Goal: Transaction & Acquisition: Purchase product/service

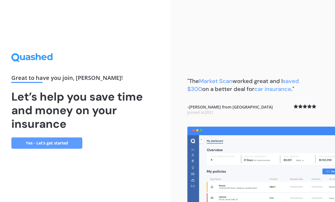
scroll to position [18, 0]
click at [67, 138] on link "Yes - Let’s get started" at bounding box center [46, 143] width 71 height 11
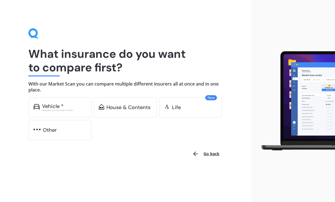
click at [79, 107] on div "Vehicle *" at bounding box center [64, 107] width 44 height 6
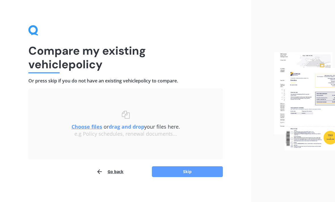
scroll to position [7, 0]
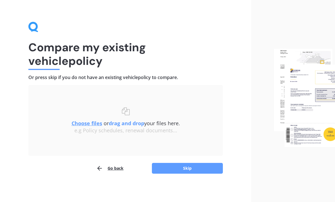
click at [185, 170] on button "Skip" at bounding box center [187, 168] width 71 height 11
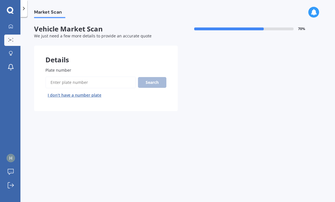
click at [92, 77] on input "Plate number" at bounding box center [90, 83] width 90 height 12
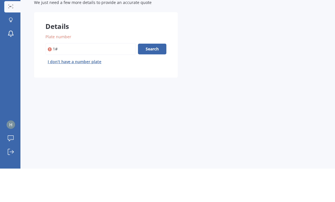
type input "1"
type input "Qsp48"
click at [156, 77] on button "Search" at bounding box center [152, 82] width 28 height 11
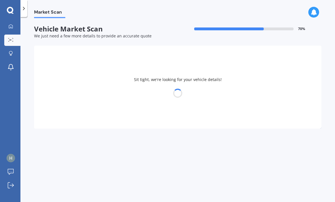
select select "HONDA"
select select "FIT"
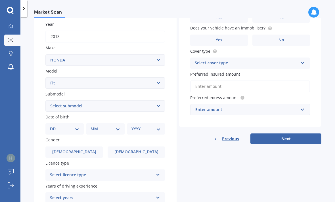
scroll to position [80, 0]
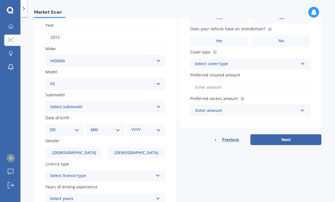
click at [77, 127] on select "DD 01 02 03 04 05 06 07 08 09 10 11 12 13 14 15 16 17 18 19 20 21 22 23 24 25 2…" at bounding box center [64, 130] width 29 height 6
select select "10"
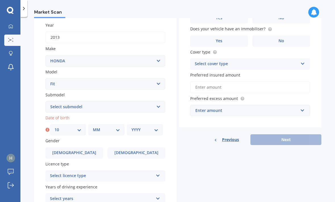
click at [115, 127] on select "MM 01 02 03 04 05 06 07 08 09 10 11 12" at bounding box center [106, 130] width 27 height 6
select select "09"
click at [155, 127] on select "YYYY 2025 2024 2023 2022 2021 2020 2019 2018 2017 2016 2015 2014 2013 2012 2011…" at bounding box center [144, 130] width 27 height 6
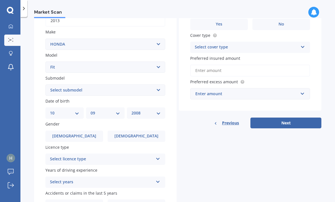
scroll to position [97, 0]
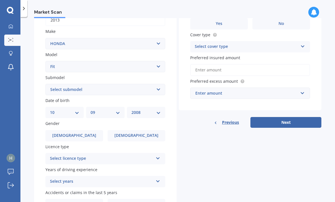
click at [158, 109] on select "YYYY 2025 2024 2023 2022 2021 2020 2019 2018 2017 2016 2015 2014 2013 2012 2011…" at bounding box center [145, 112] width 29 height 6
select select "1971"
click at [82, 130] on label "[DEMOGRAPHIC_DATA]" at bounding box center [74, 135] width 58 height 11
click at [0, 0] on input "[DEMOGRAPHIC_DATA]" at bounding box center [0, 0] width 0 height 0
click at [156, 155] on icon at bounding box center [157, 157] width 5 height 4
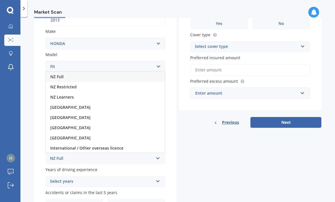
click at [72, 72] on div "NZ Full" at bounding box center [105, 77] width 119 height 10
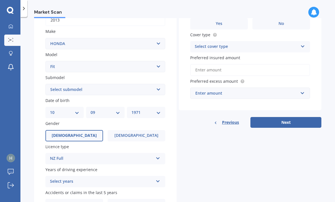
click at [153, 176] on div "Select years 5 or more years 4 years 3 years 2 years 1 year" at bounding box center [105, 181] width 120 height 11
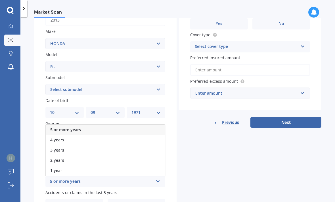
click at [100, 125] on div "5 or more years" at bounding box center [105, 130] width 119 height 10
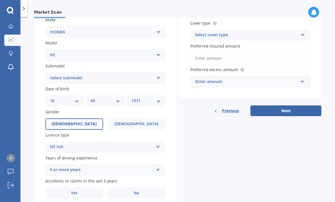
scroll to position [109, 0]
click at [146, 188] on label "No" at bounding box center [137, 193] width 58 height 11
click at [0, 0] on input "No" at bounding box center [0, 0] width 0 height 0
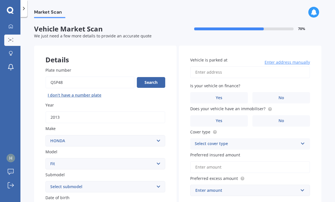
scroll to position [0, 0]
click at [222, 66] on input "Vehicle is parked at" at bounding box center [250, 72] width 120 height 12
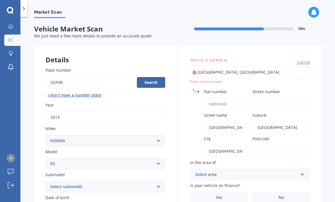
type input "[GEOGRAPHIC_DATA], [GEOGRAPHIC_DATA]"
type input "Avondale"
click at [226, 98] on input "Flat number" at bounding box center [226, 104] width 44 height 12
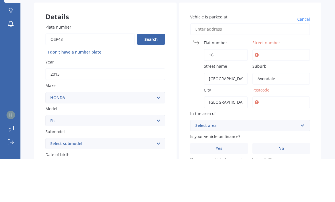
type input "16"
click at [273, 92] on input "Street number" at bounding box center [281, 98] width 58 height 12
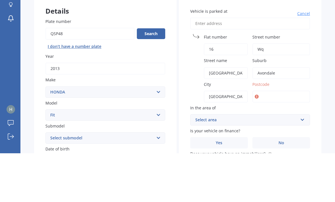
type input "W"
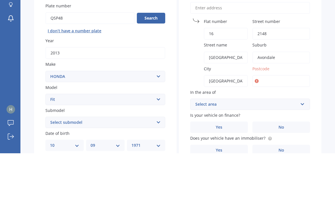
scroll to position [16, 0]
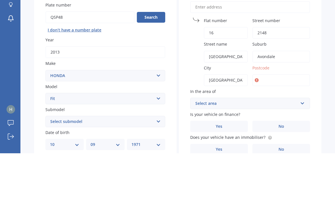
type input "2148"
click at [278, 123] on input "Postcode" at bounding box center [281, 129] width 58 height 12
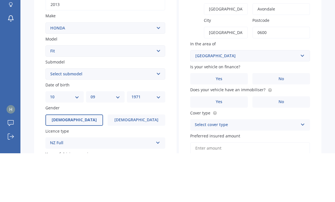
scroll to position [64, 0]
type input "0600"
click at [291, 122] on label "No" at bounding box center [281, 127] width 58 height 11
click at [0, 0] on input "No" at bounding box center [0, 0] width 0 height 0
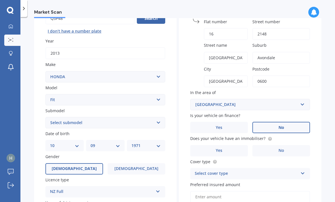
click at [289, 145] on label "No" at bounding box center [281, 150] width 58 height 11
click at [0, 0] on input "No" at bounding box center [0, 0] width 0 height 0
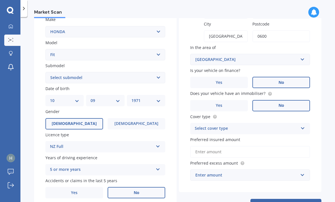
scroll to position [109, 0]
click at [300, 123] on div "Select cover type Comprehensive Third Party, Fire & Theft Third Party" at bounding box center [250, 128] width 120 height 11
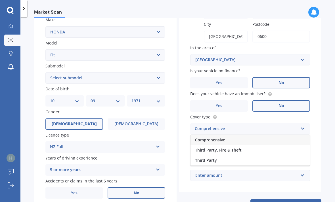
click at [229, 135] on div "Comprehensive" at bounding box center [249, 140] width 119 height 10
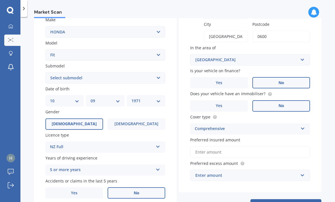
click at [267, 146] on input "Preferred insured amount" at bounding box center [250, 152] width 120 height 12
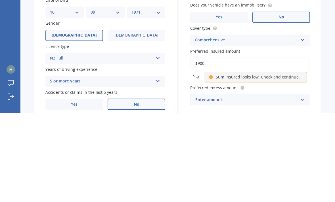
type input "$9,000"
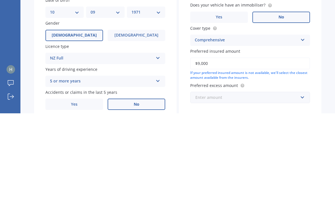
click at [302, 181] on input "text" at bounding box center [248, 186] width 115 height 11
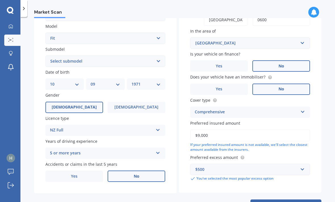
scroll to position [125, 0]
click at [287, 200] on button "Next" at bounding box center [285, 205] width 71 height 11
click at [158, 56] on select "Select submodel Diesel EV Hybrid Petrol" at bounding box center [105, 61] width 120 height 11
select select "HYBRID"
click at [289, 200] on button "Next" at bounding box center [285, 205] width 71 height 11
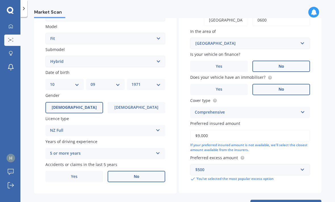
select select "10"
select select "09"
select select "1971"
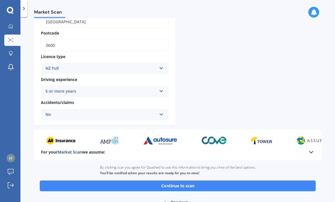
scroll to position [184, 0]
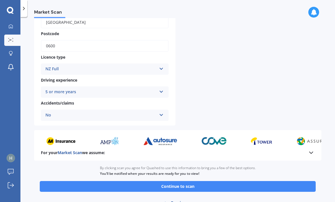
click at [206, 181] on button "Continue to scan" at bounding box center [178, 186] width 276 height 11
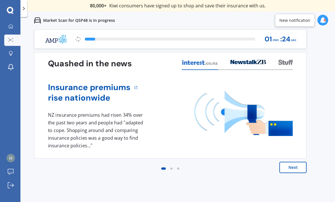
click at [295, 170] on button "Next" at bounding box center [292, 167] width 27 height 11
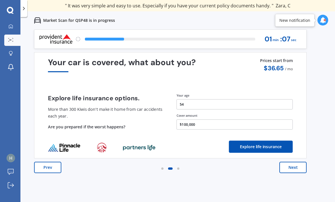
click at [296, 170] on button "Next" at bounding box center [292, 167] width 27 height 11
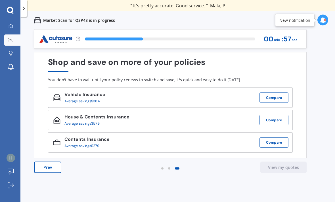
scroll to position [1, 0]
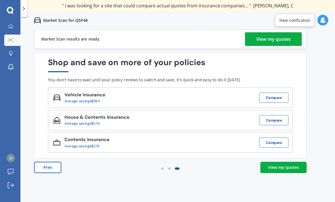
click at [283, 168] on div "View my quotes" at bounding box center [283, 168] width 31 height 6
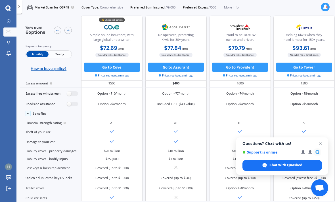
scroll to position [16, 0]
click at [60, 54] on span "Yearly" at bounding box center [60, 55] width 22 height 6
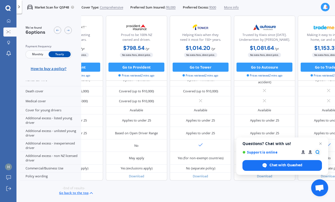
scroll to position [347, 129]
click at [326, 142] on span "Questions? Chat with us! Support is online Chat with Quashed" at bounding box center [282, 156] width 92 height 37
click at [319, 144] on span "Close chat" at bounding box center [320, 143] width 7 height 7
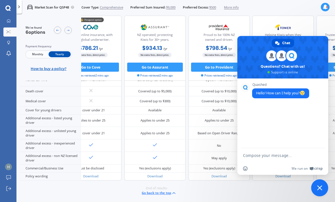
scroll to position [345, 26]
click at [224, 189] on div "-End of results- Go back to the top" at bounding box center [156, 191] width 315 height 21
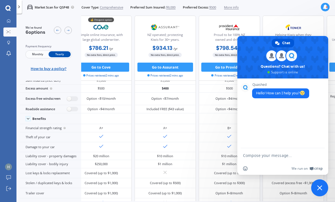
scroll to position [9, 14]
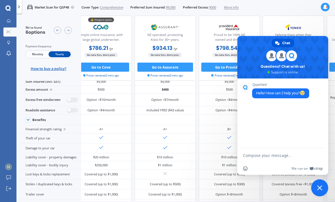
click at [112, 63] on button "Go to Cove" at bounding box center [101, 67] width 56 height 9
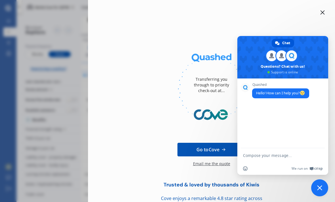
click at [202, 146] on span "Go to Cove" at bounding box center [207, 149] width 23 height 7
